Goal: Task Accomplishment & Management: Manage account settings

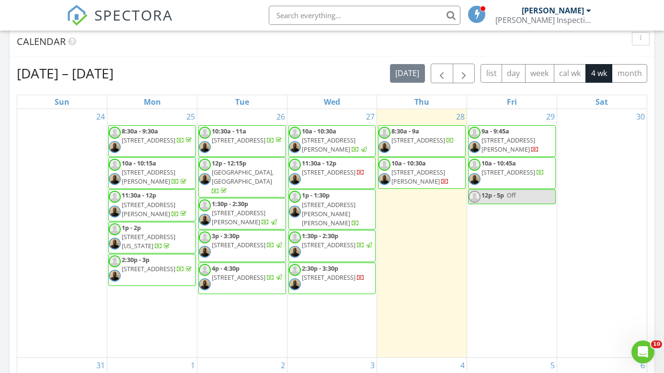
scroll to position [872, 664]
click at [409, 165] on span "10a - 10:30a" at bounding box center [408, 163] width 34 height 9
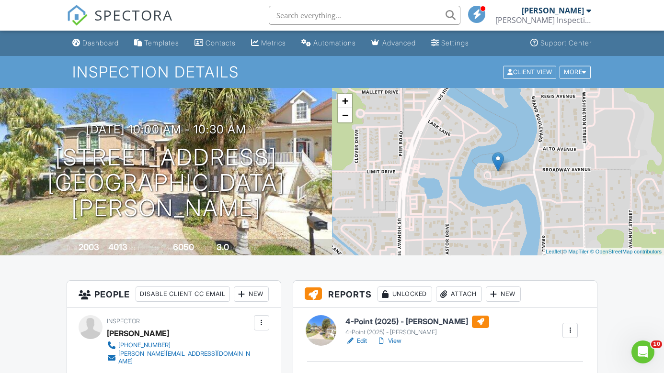
click at [134, 18] on span "SPECTORA" at bounding box center [133, 15] width 79 height 20
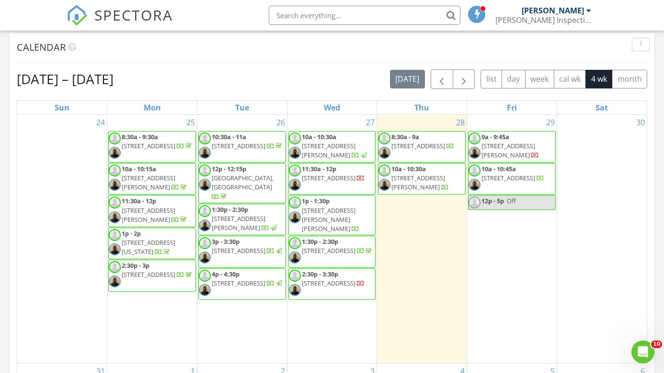
scroll to position [397, 0]
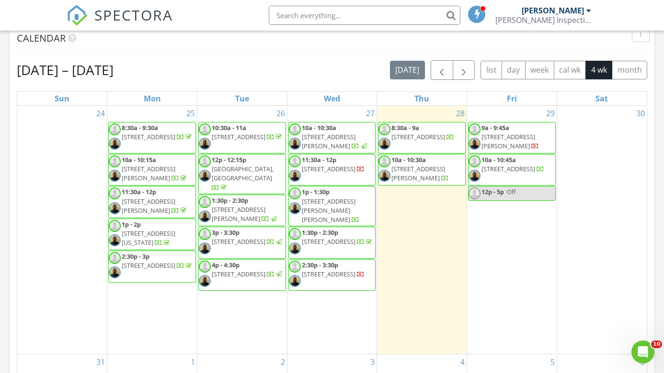
click at [336, 173] on span "2755 Curlew Rd 29, Palm Harbor 34684" at bounding box center [329, 169] width 54 height 9
click at [316, 203] on span "625 Dewolf Rd, Brandon 33511" at bounding box center [329, 210] width 54 height 27
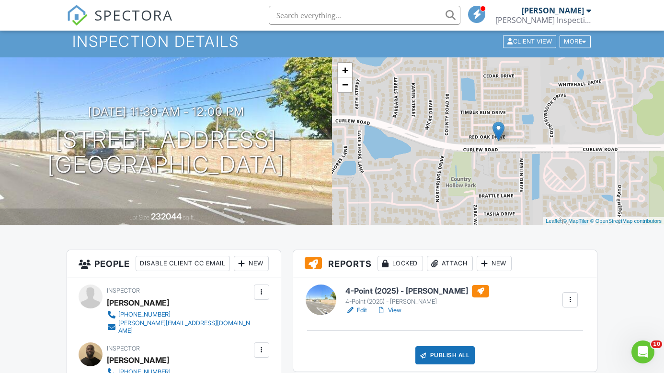
click at [394, 306] on link "View" at bounding box center [388, 311] width 25 height 10
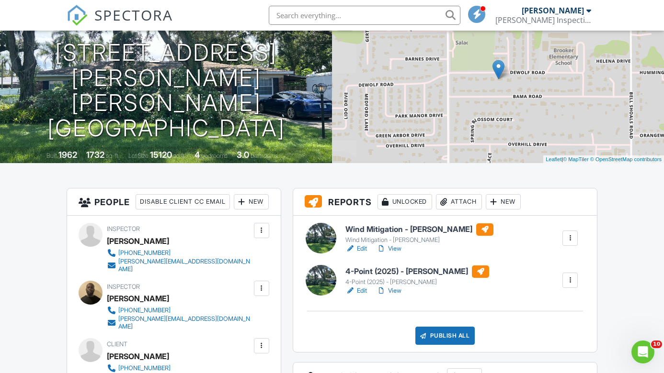
scroll to position [79, 0]
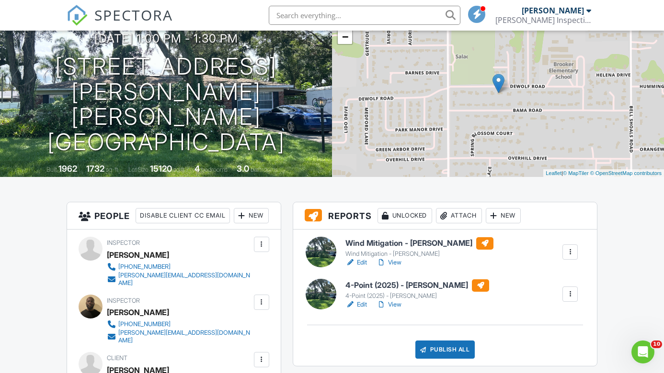
click at [399, 259] on link "View" at bounding box center [388, 263] width 25 height 10
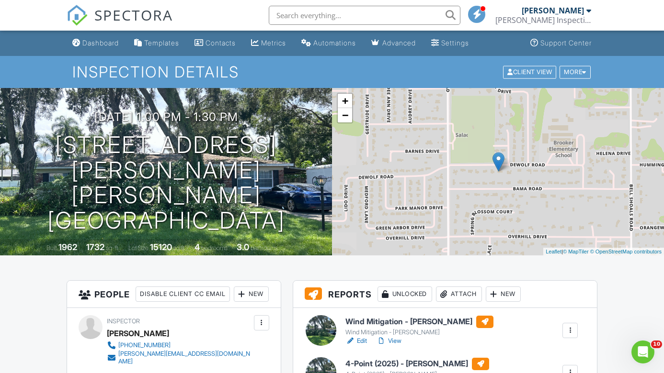
scroll to position [83, 0]
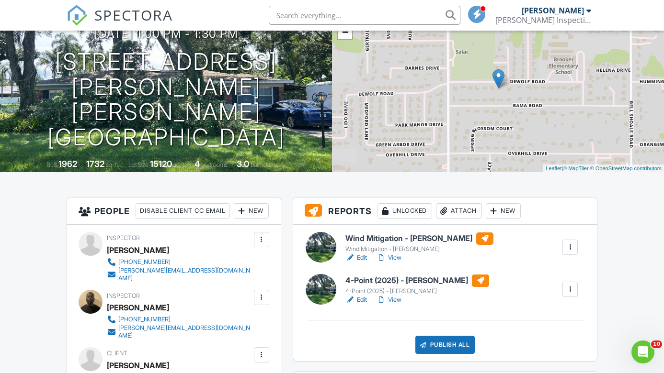
click at [395, 255] on link "View" at bounding box center [388, 258] width 25 height 10
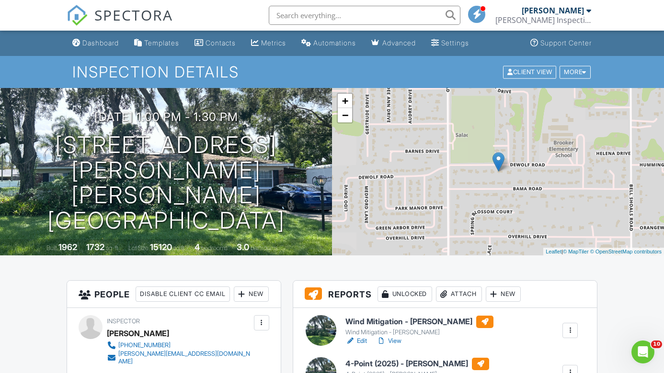
scroll to position [57, 0]
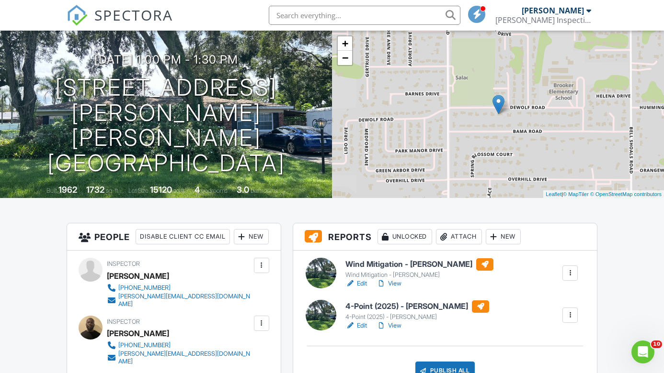
click at [390, 327] on link "View" at bounding box center [388, 326] width 25 height 10
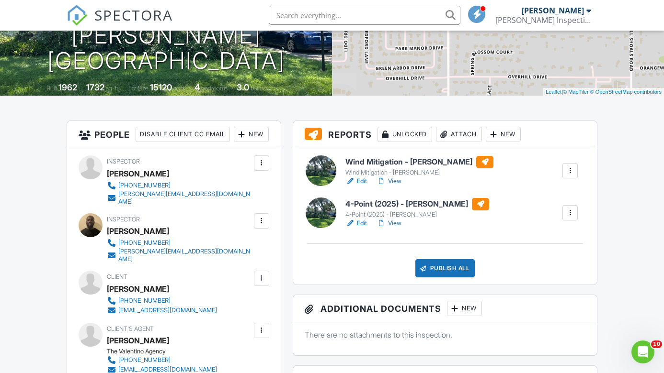
scroll to position [197, 0]
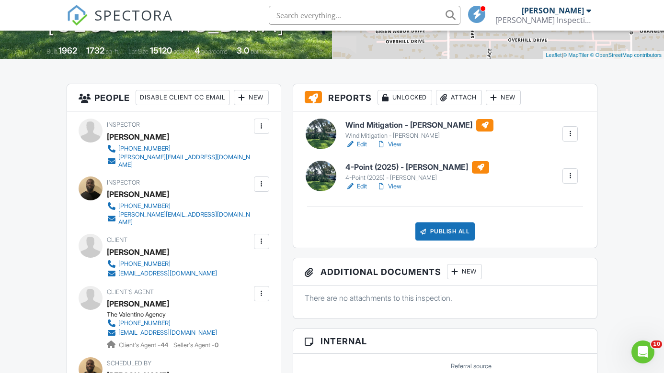
click at [434, 243] on div "Wind Mitigation - William Wind Mitigation - William Edit View Quick Publish Cop…" at bounding box center [445, 180] width 304 height 136
click at [434, 229] on div "Publish All" at bounding box center [445, 232] width 60 height 18
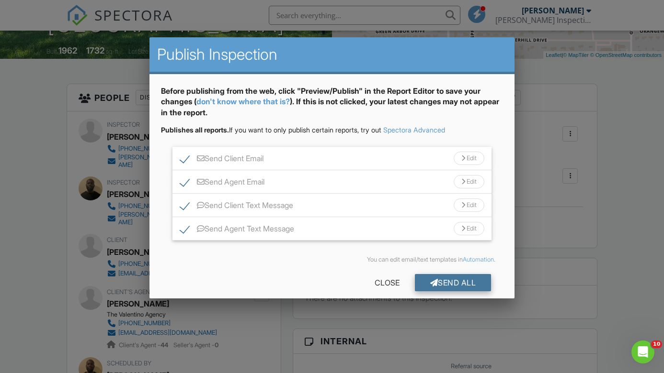
click at [431, 279] on div at bounding box center [434, 283] width 8 height 8
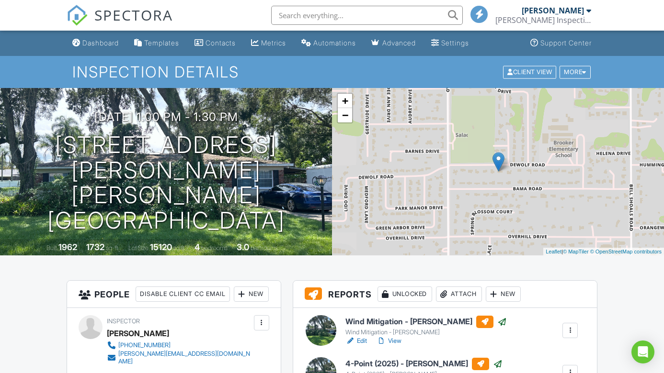
scroll to position [197, 0]
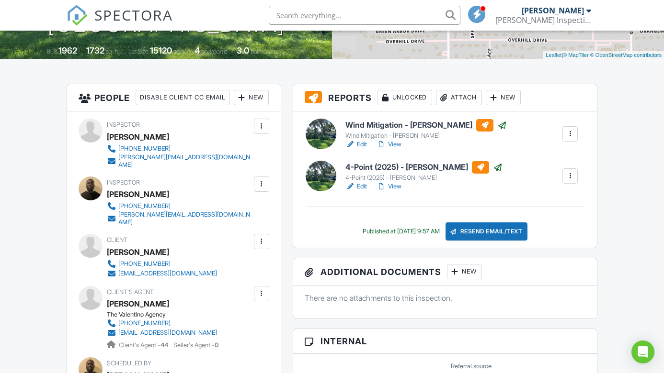
click at [144, 10] on span "SPECTORA" at bounding box center [133, 15] width 79 height 20
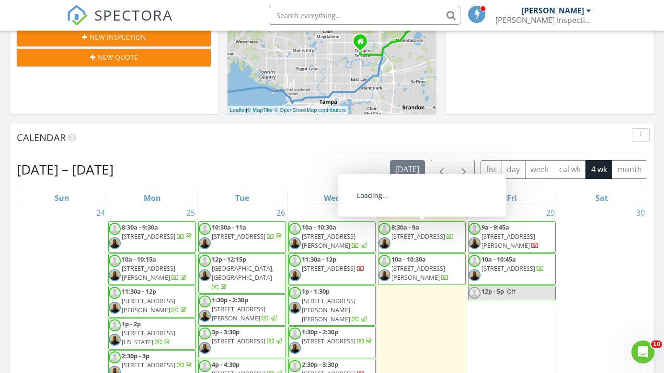
scroll to position [326, 0]
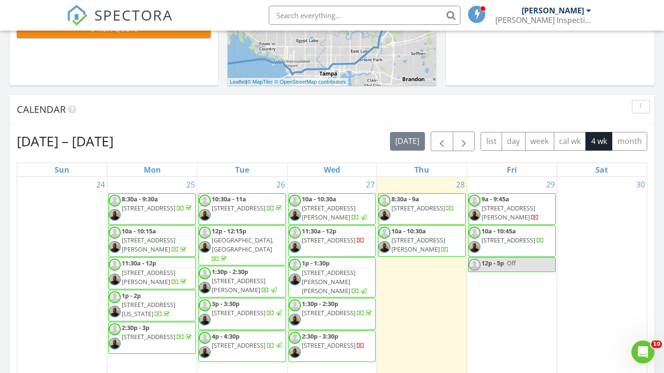
click at [345, 237] on span "2755 Curlew Rd 29, Palm Harbor 34684" at bounding box center [329, 240] width 54 height 9
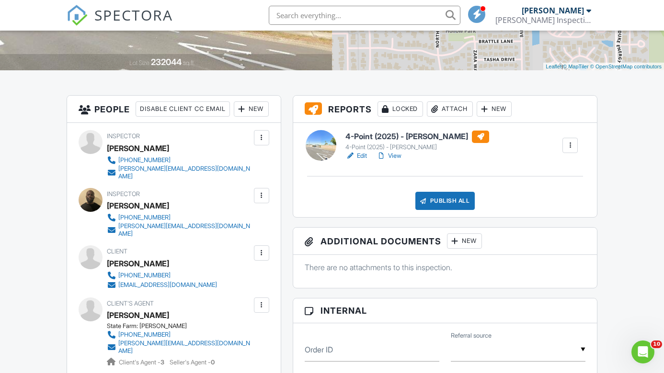
scroll to position [218, 0]
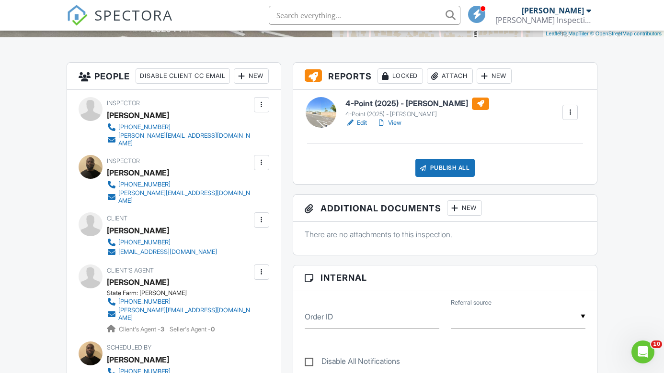
click at [395, 124] on link "View" at bounding box center [388, 123] width 25 height 10
